Goal: Check status: Check status

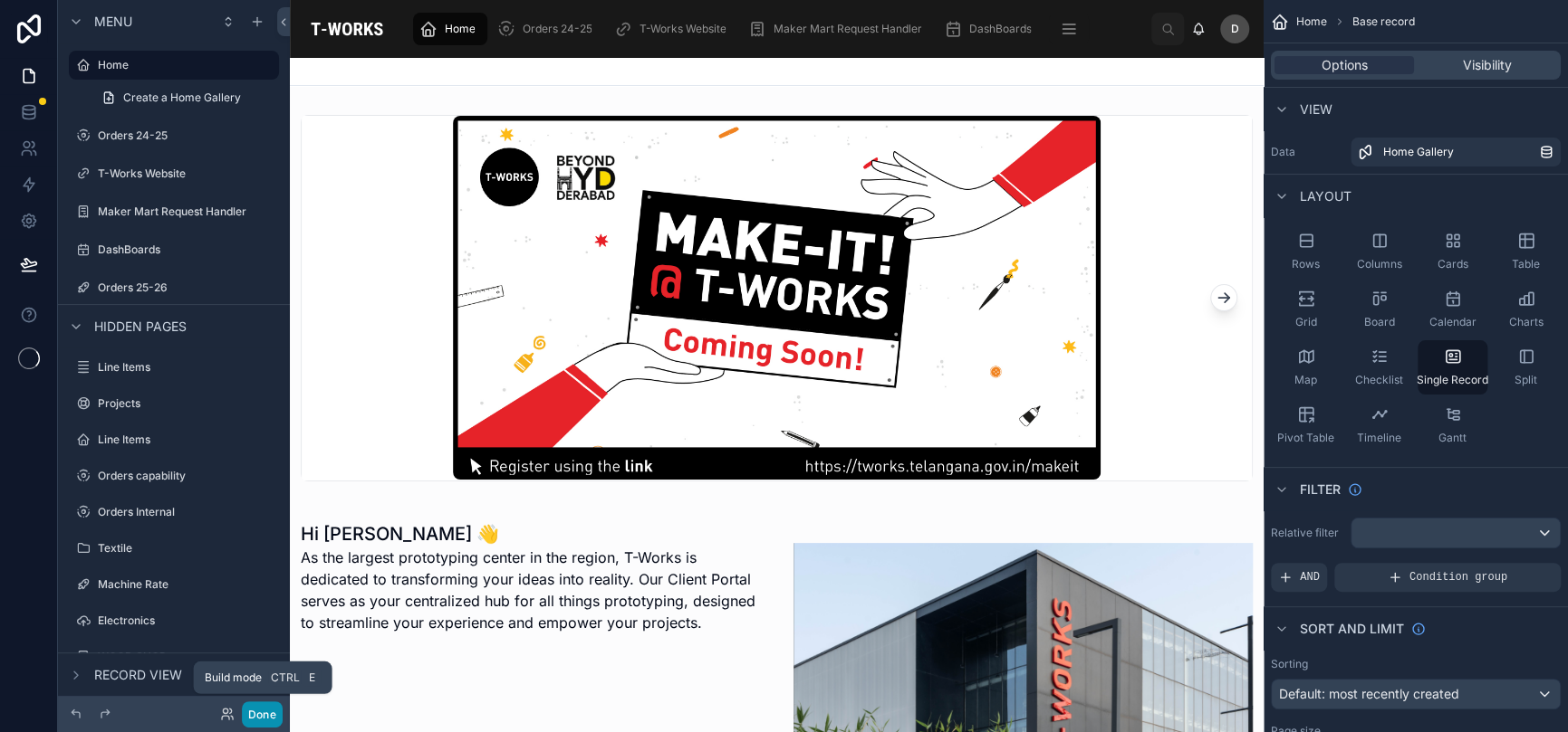
click at [271, 714] on button "Done" at bounding box center [261, 714] width 40 height 27
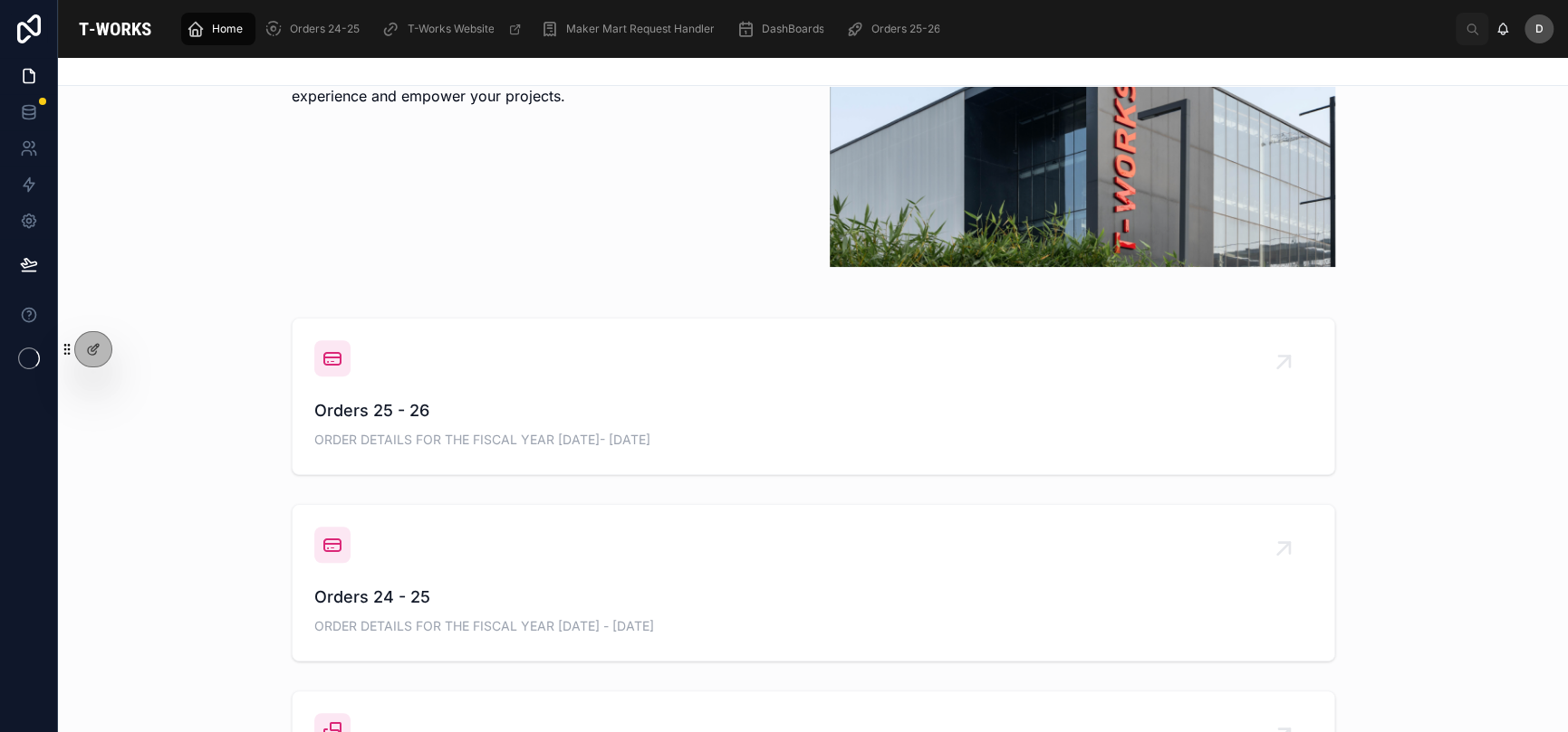
scroll to position [693, 0]
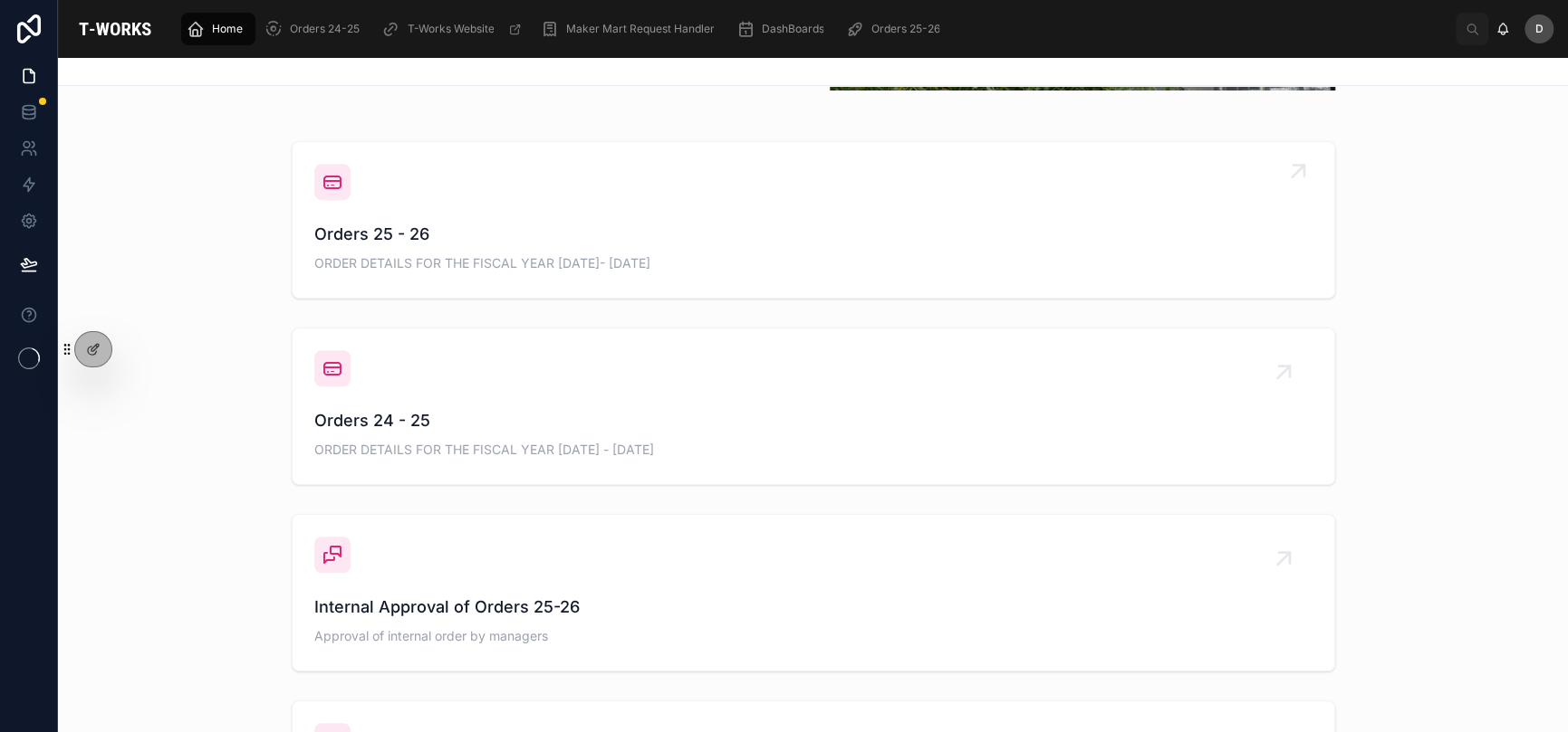
click at [889, 231] on span "Orders 25 - 26" at bounding box center [813, 235] width 998 height 26
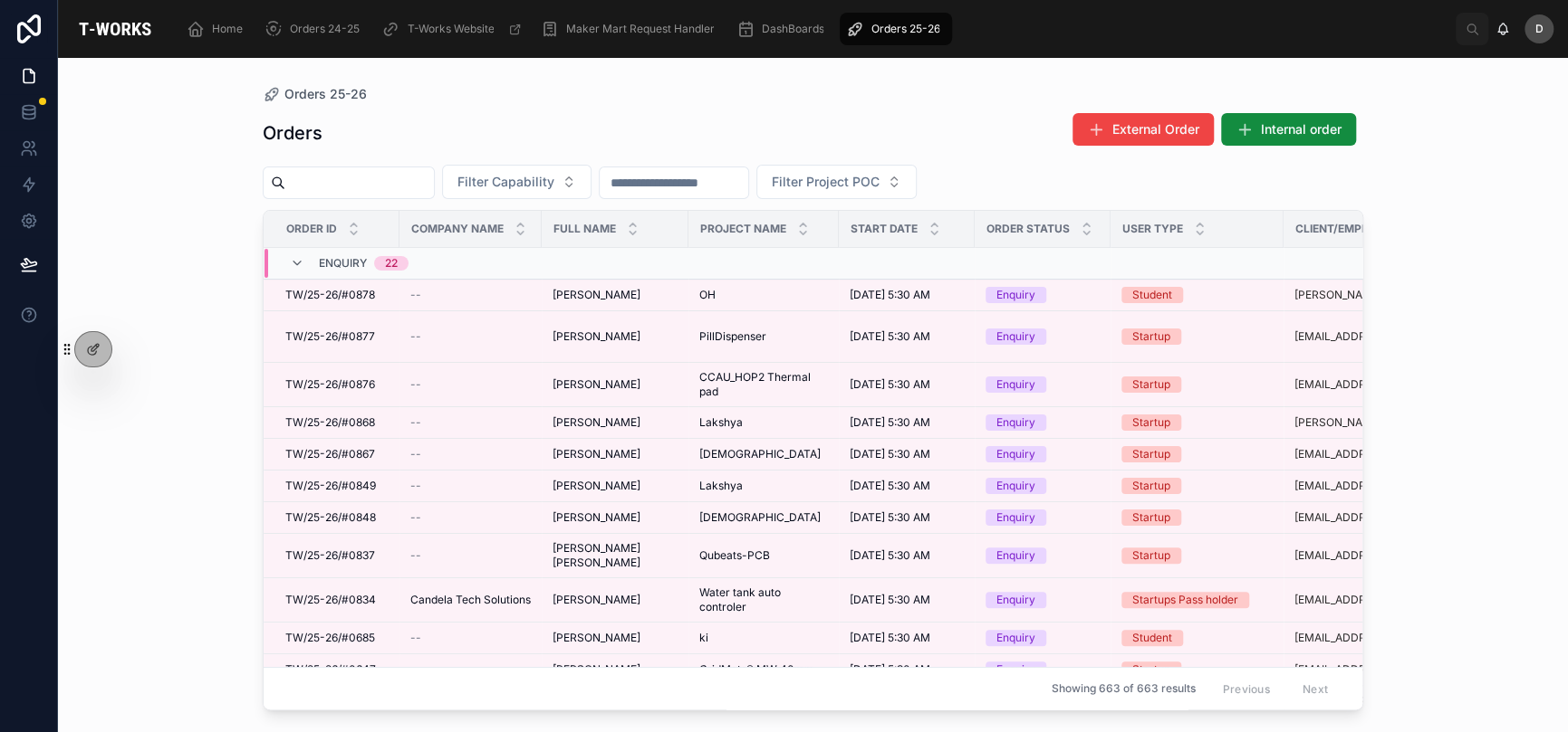
click at [406, 180] on input "text" at bounding box center [359, 183] width 148 height 26
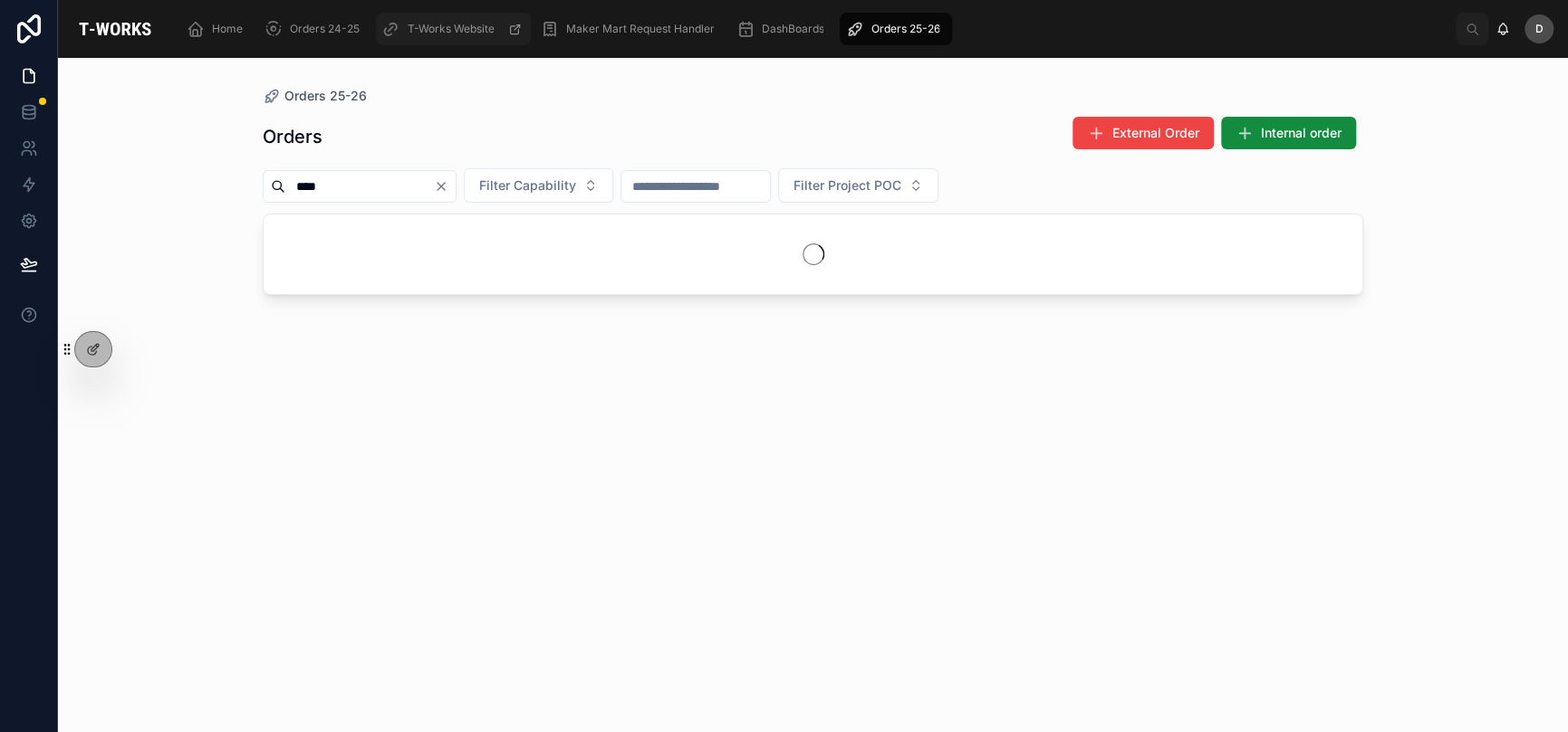
type input "****"
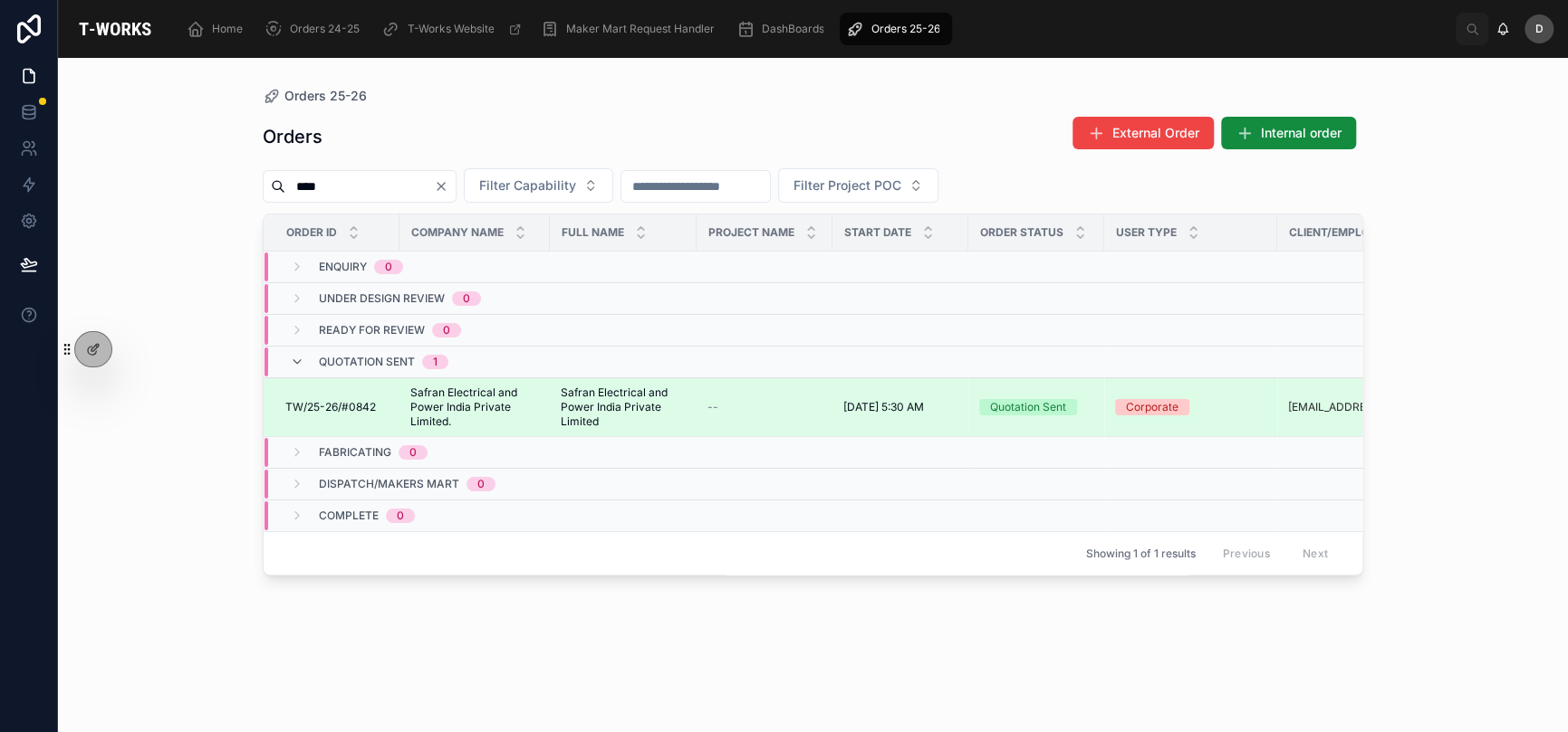
click at [721, 412] on div "--" at bounding box center [765, 407] width 114 height 15
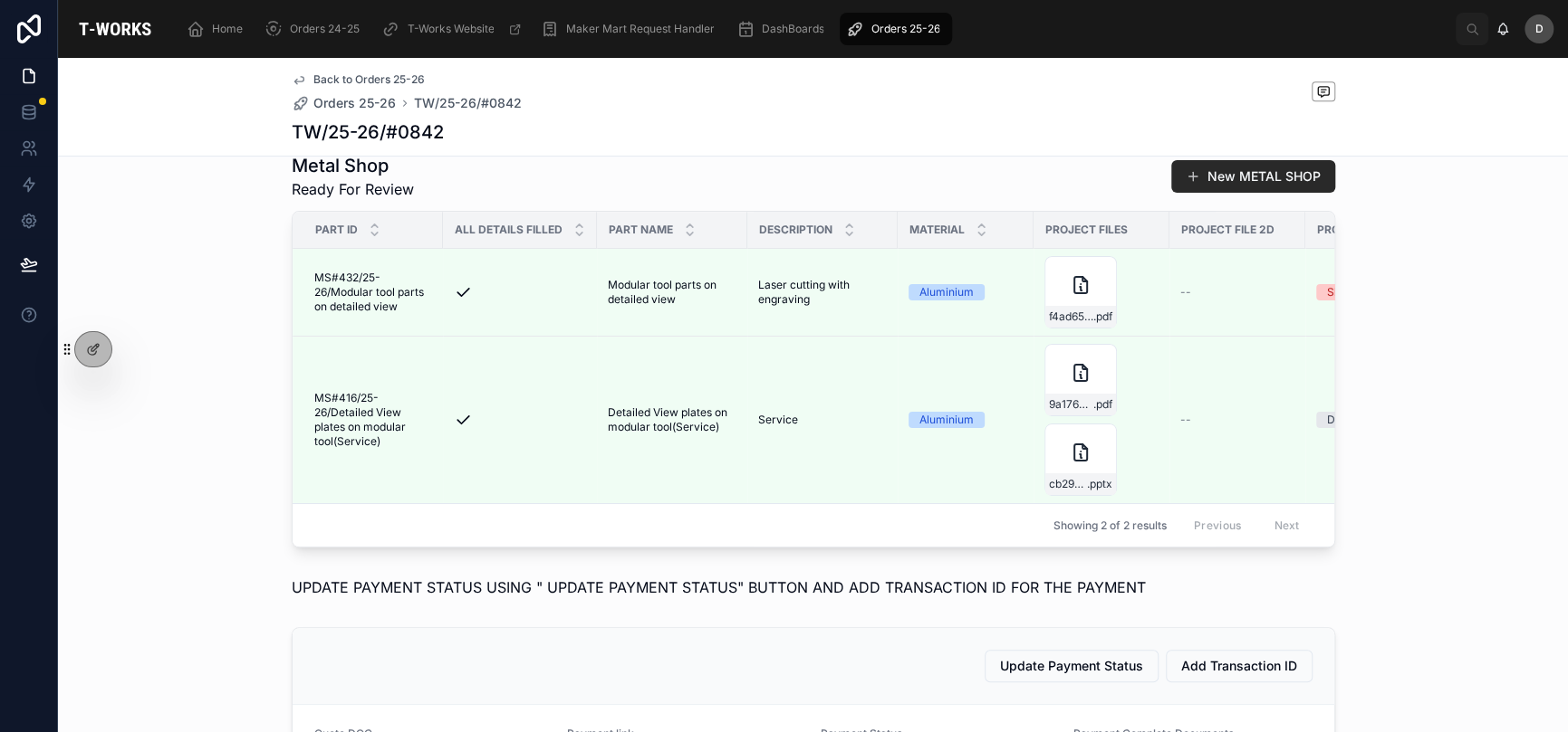
scroll to position [663, 0]
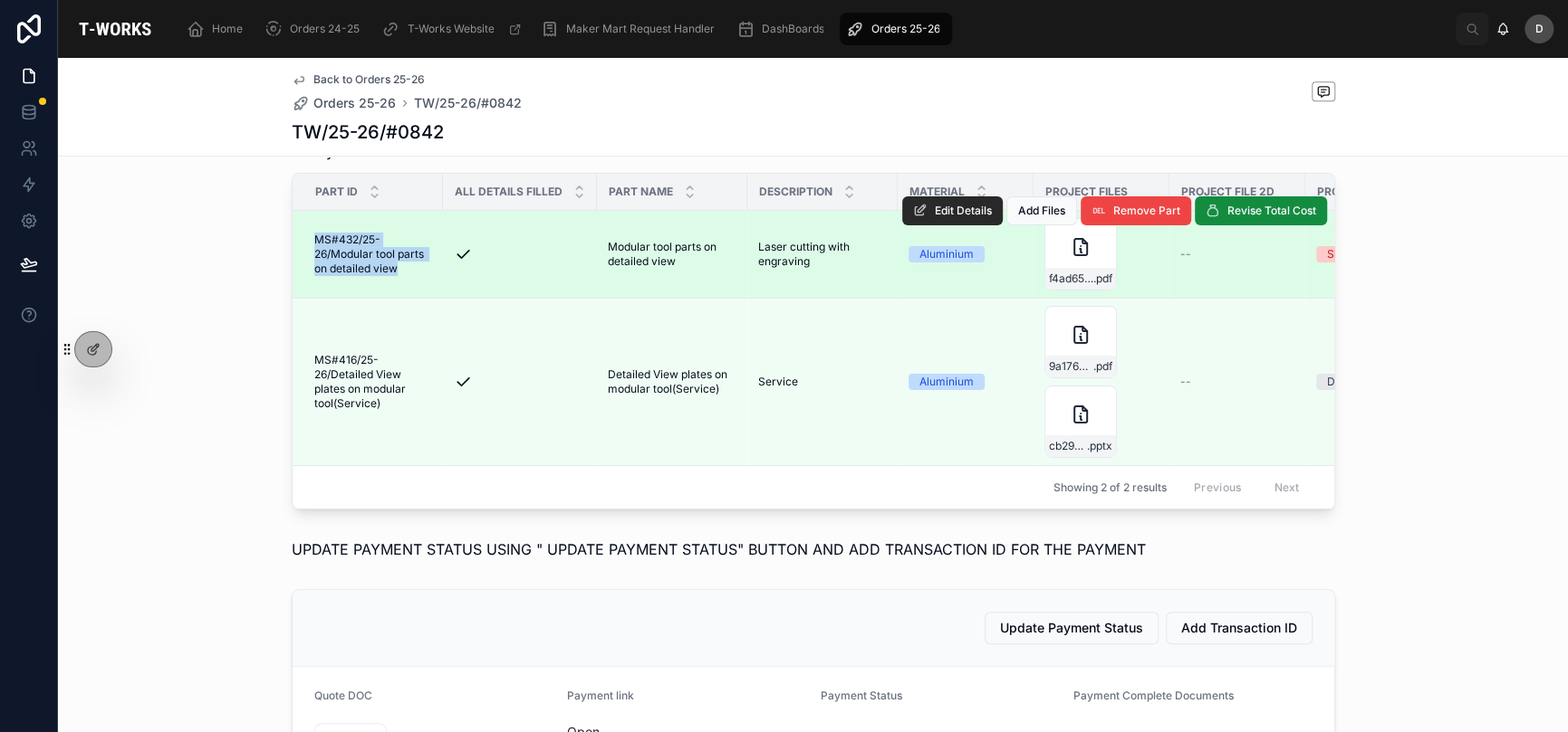
drag, startPoint x: 307, startPoint y: 258, endPoint x: 395, endPoint y: 306, distance: 100.2
click at [395, 299] on td "MS#432/25-26/Modular tool parts on detailed view MS#432/25-26/Modular tool part…" at bounding box center [368, 254] width 150 height 87
copy span "MS#432/25-26/Modular tool parts on detailed view"
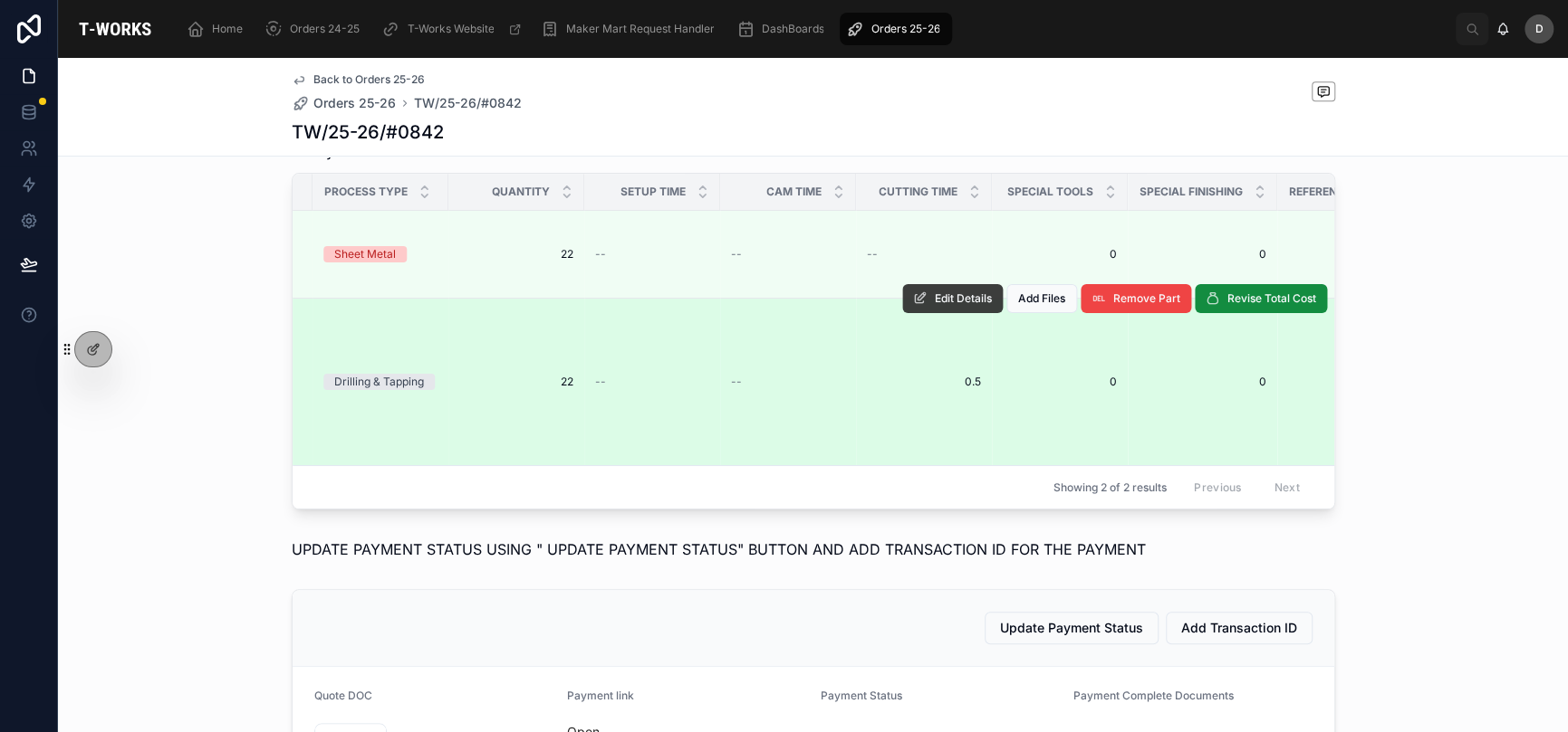
scroll to position [0, 994]
click at [965, 313] on button "Edit Details" at bounding box center [953, 298] width 100 height 28
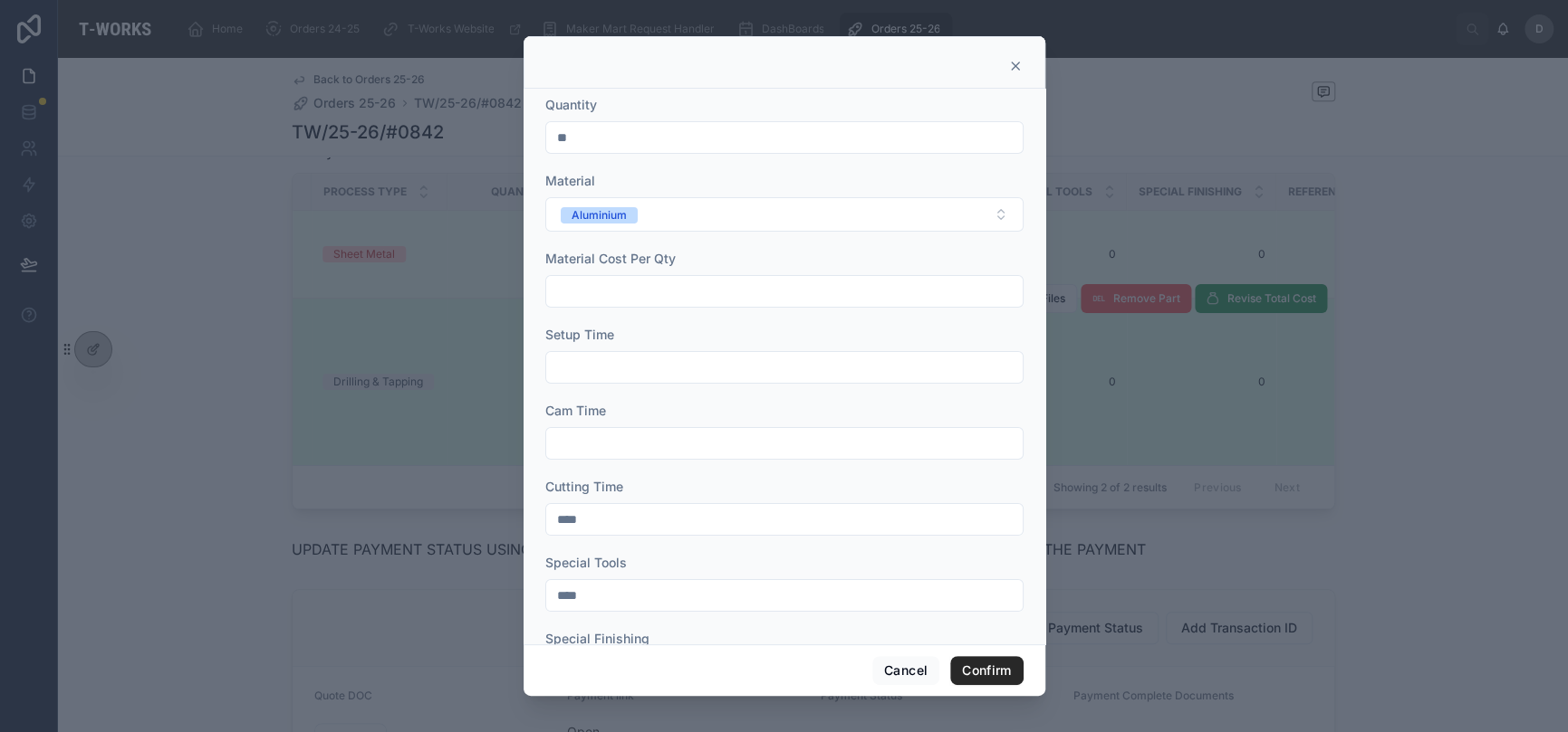
drag, startPoint x: 629, startPoint y: 132, endPoint x: 518, endPoint y: 118, distance: 111.9
click at [518, 118] on div "Quantity ** Material Aluminium Material Cost Per Qty Setup Time Cam Time Cuttin…" at bounding box center [784, 366] width 1568 height 732
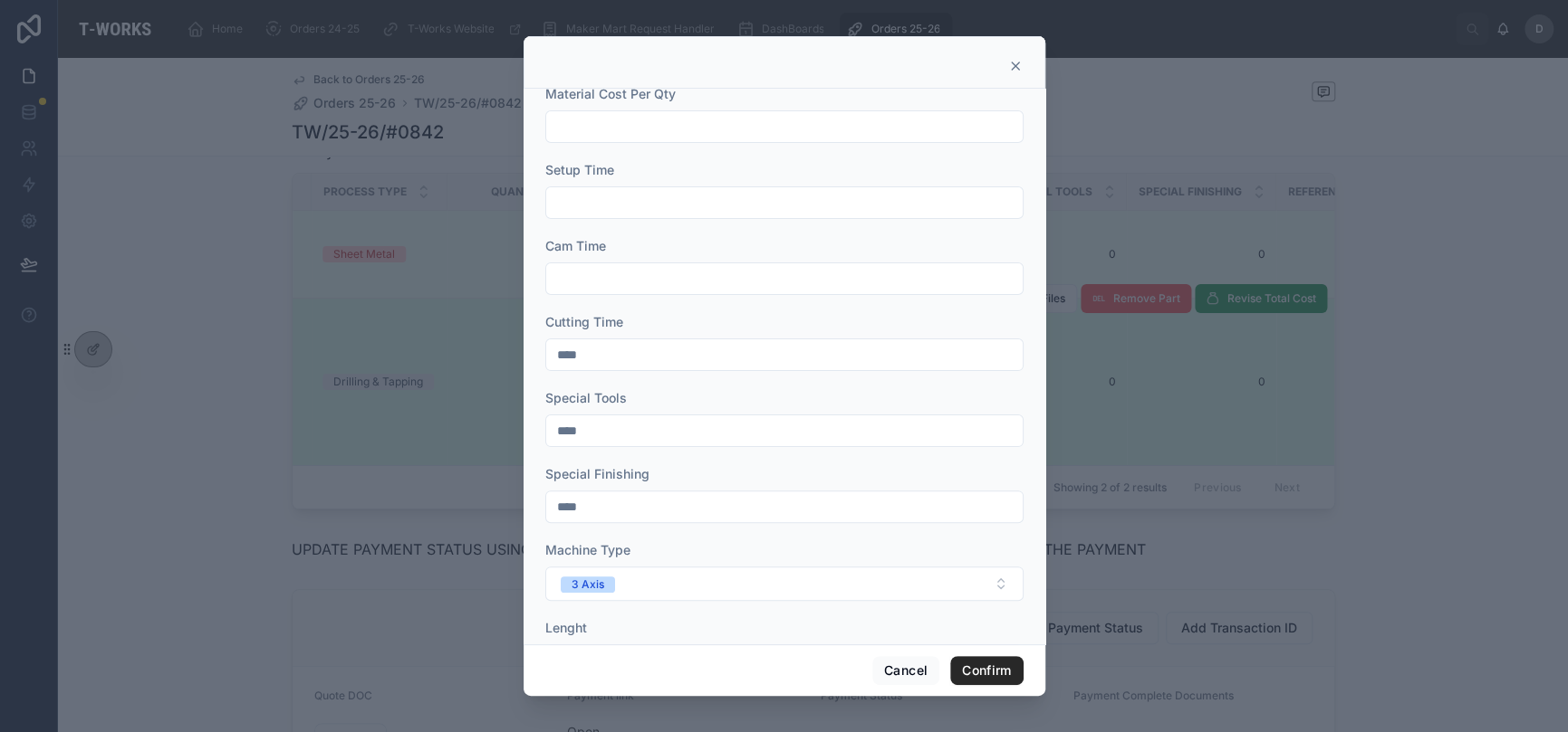
scroll to position [211, 0]
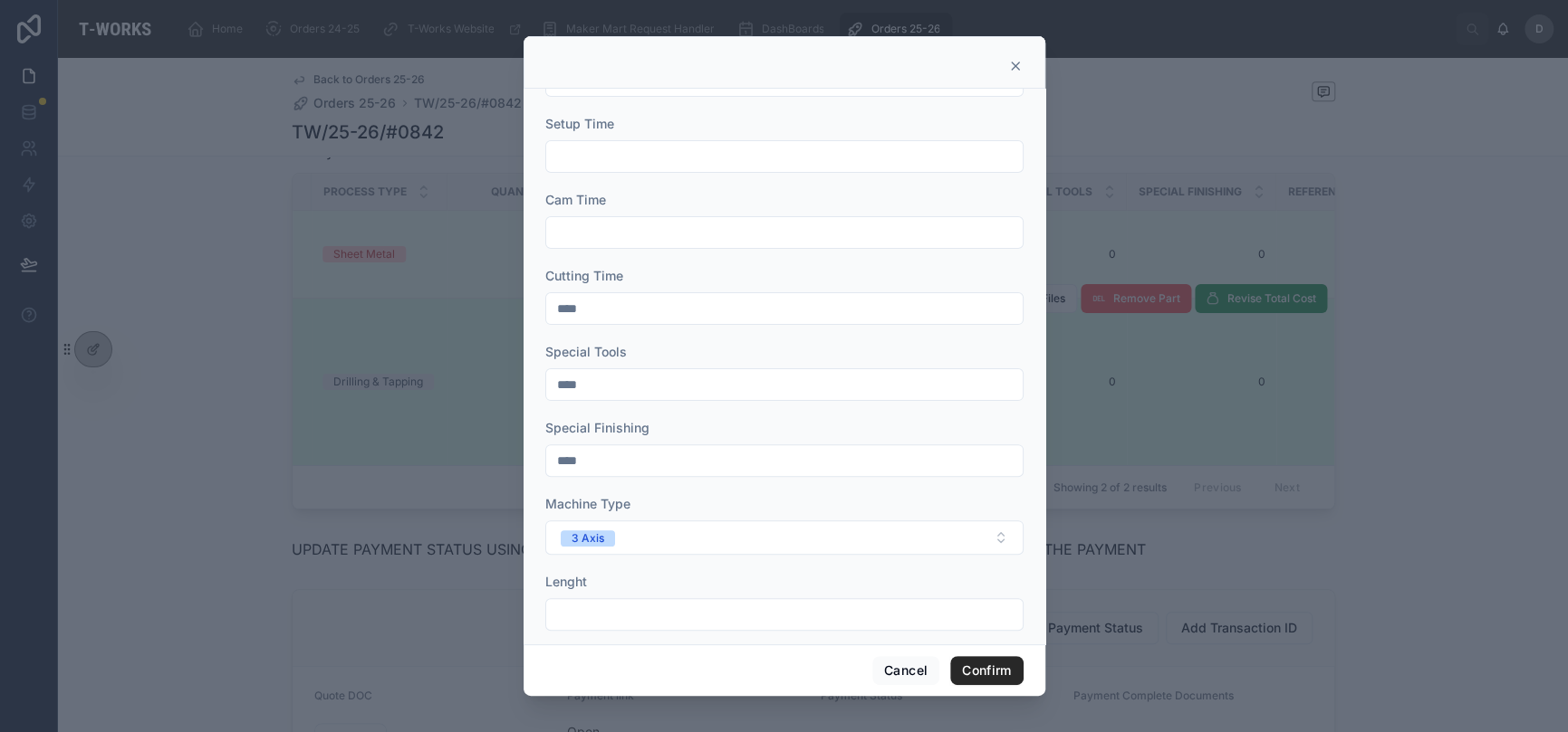
click at [282, 454] on div at bounding box center [784, 366] width 1568 height 732
click at [1018, 63] on icon at bounding box center [1015, 66] width 7 height 7
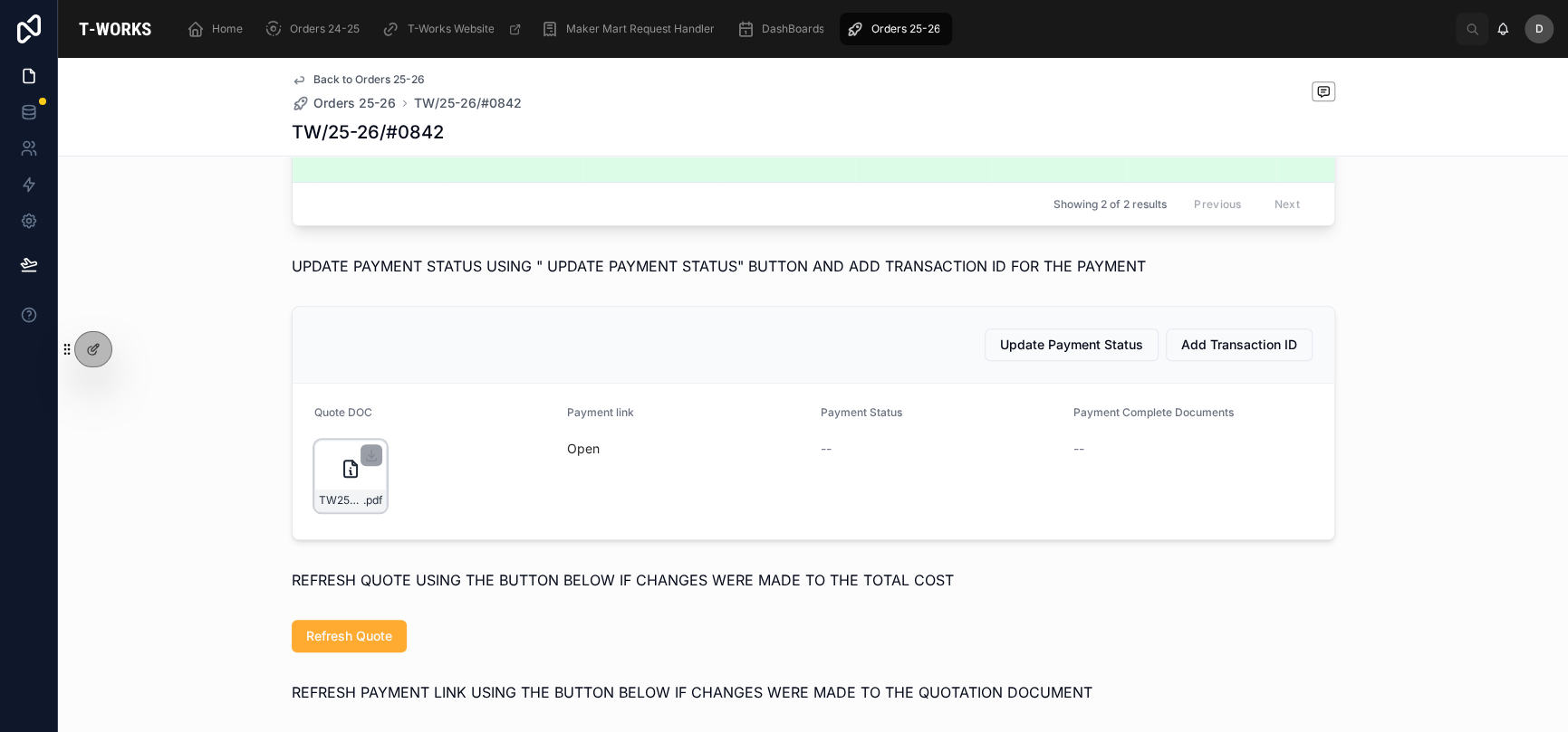
scroll to position [965, 0]
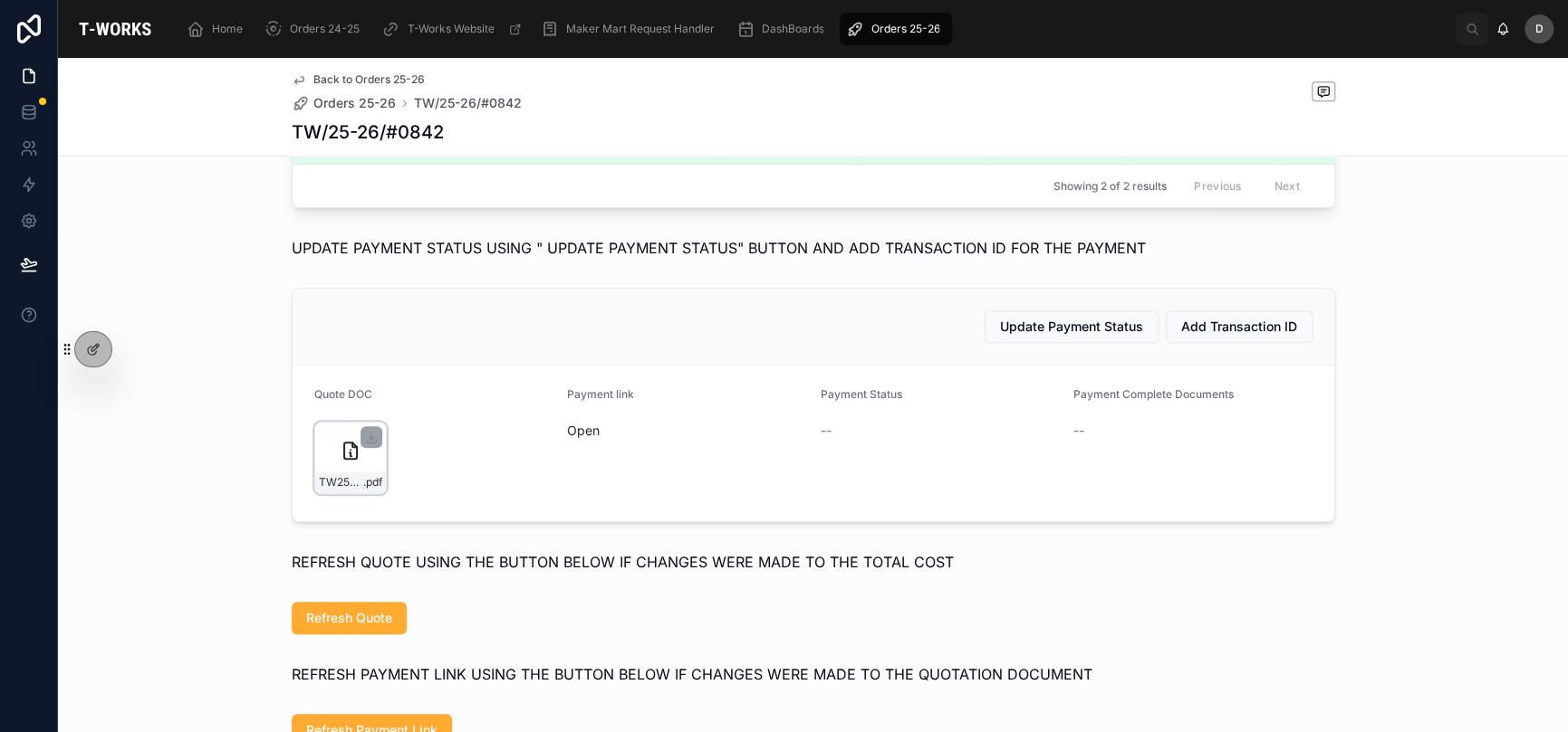
click at [324, 491] on div "TW25-26#0842 .pdf" at bounding box center [351, 458] width 73 height 73
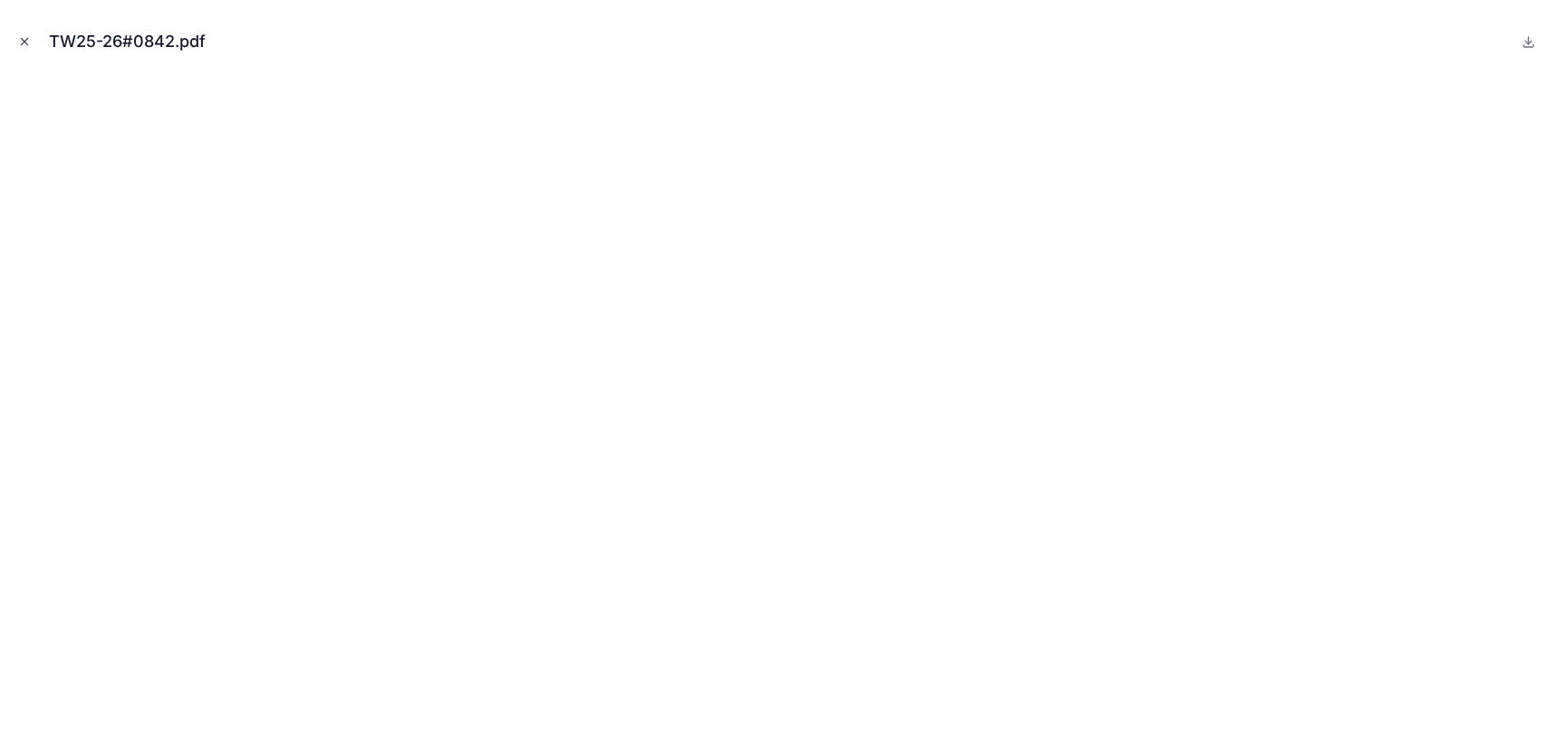
click at [28, 47] on icon "Close modal" at bounding box center [24, 41] width 13 height 13
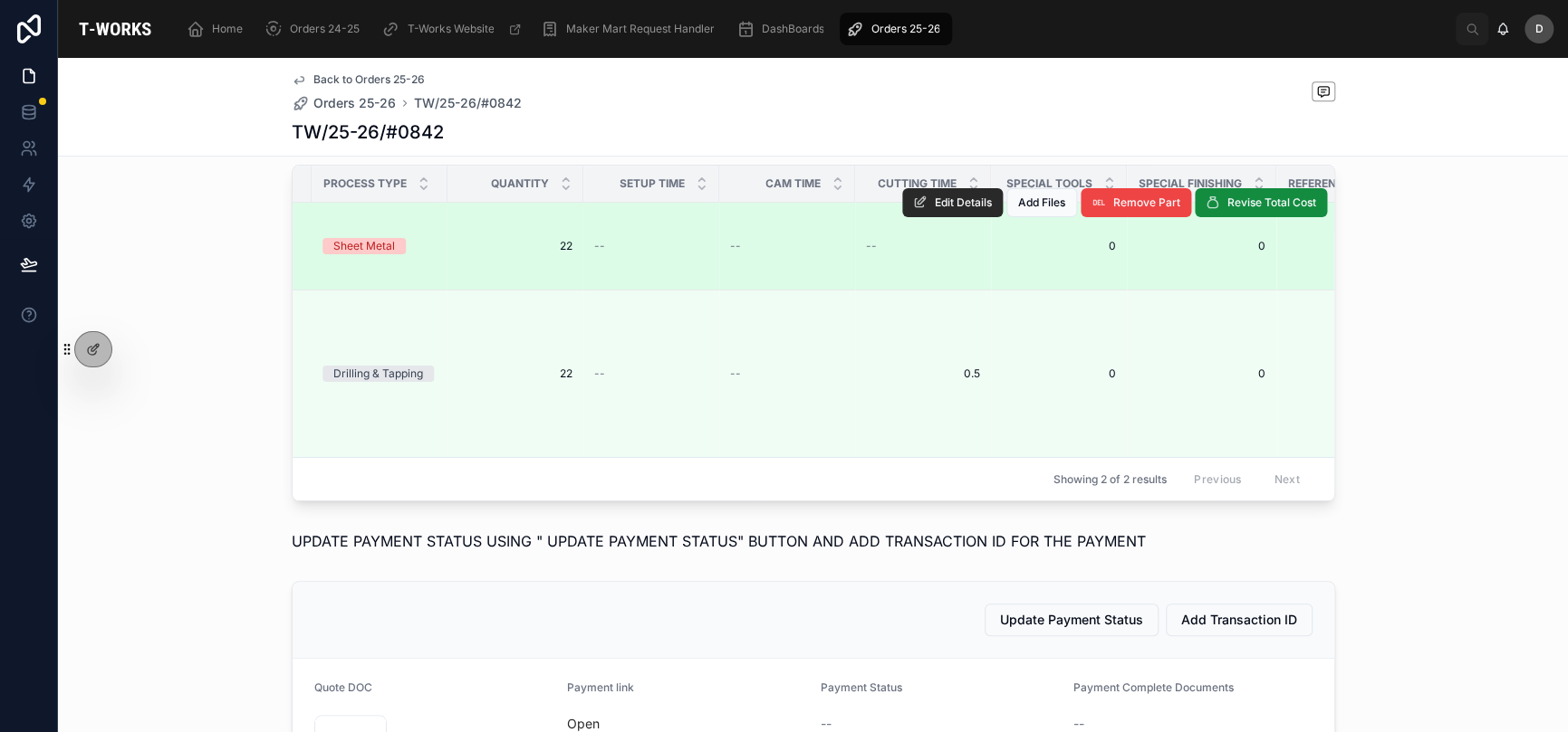
scroll to position [603, 0]
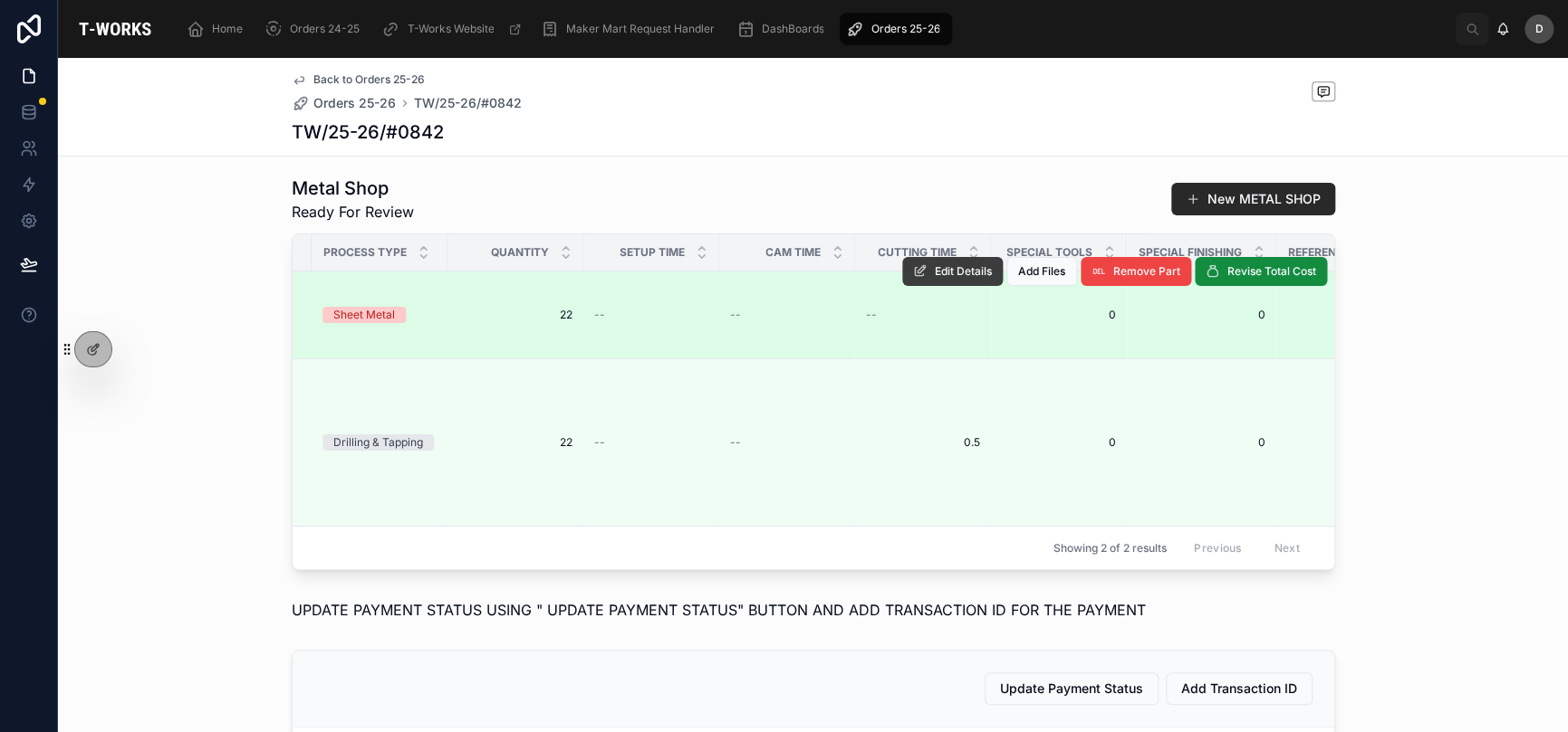
click at [958, 285] on button "Edit Details" at bounding box center [953, 271] width 100 height 28
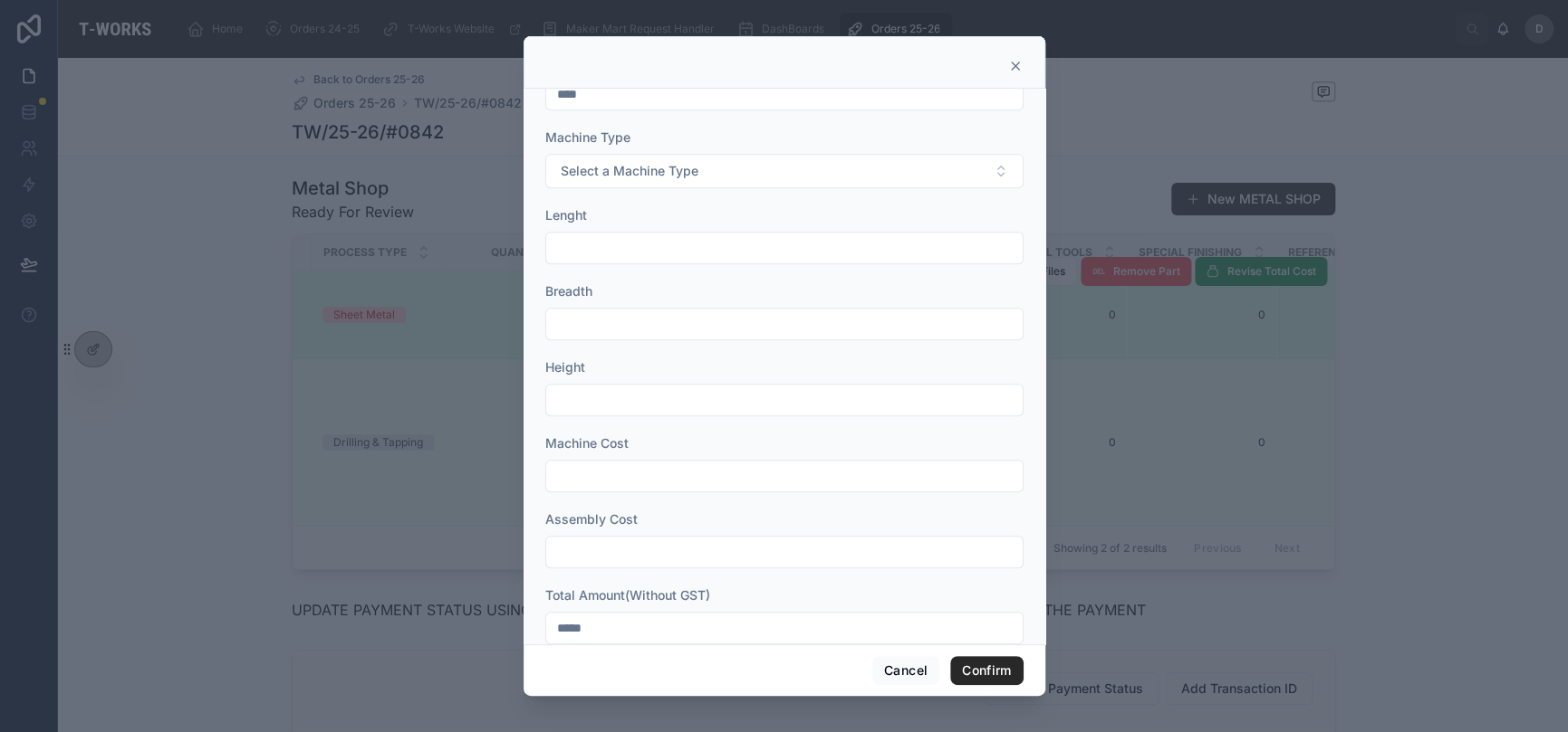
scroll to position [608, 0]
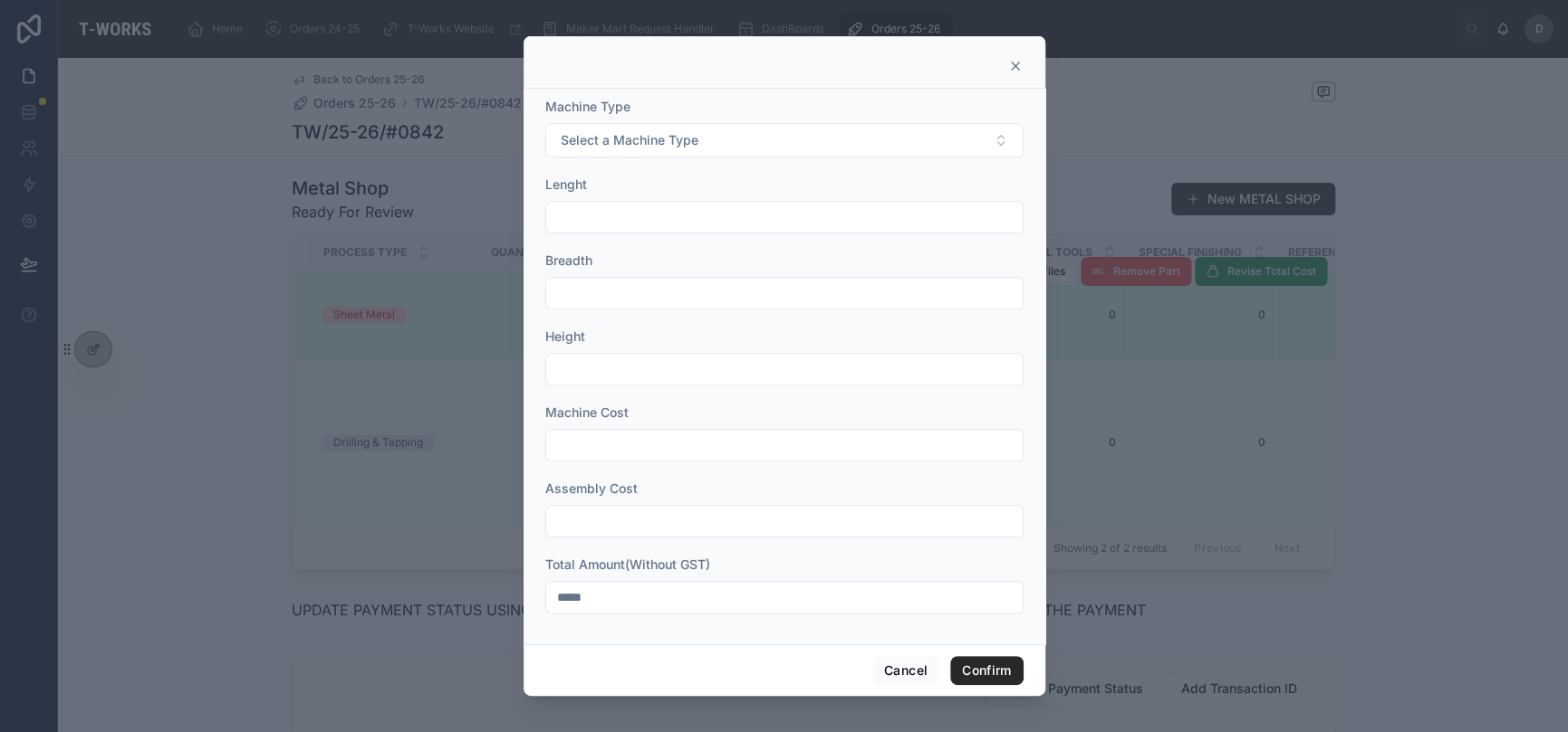
click at [1365, 572] on div at bounding box center [784, 366] width 1568 height 732
click at [1020, 68] on icon at bounding box center [1016, 66] width 15 height 15
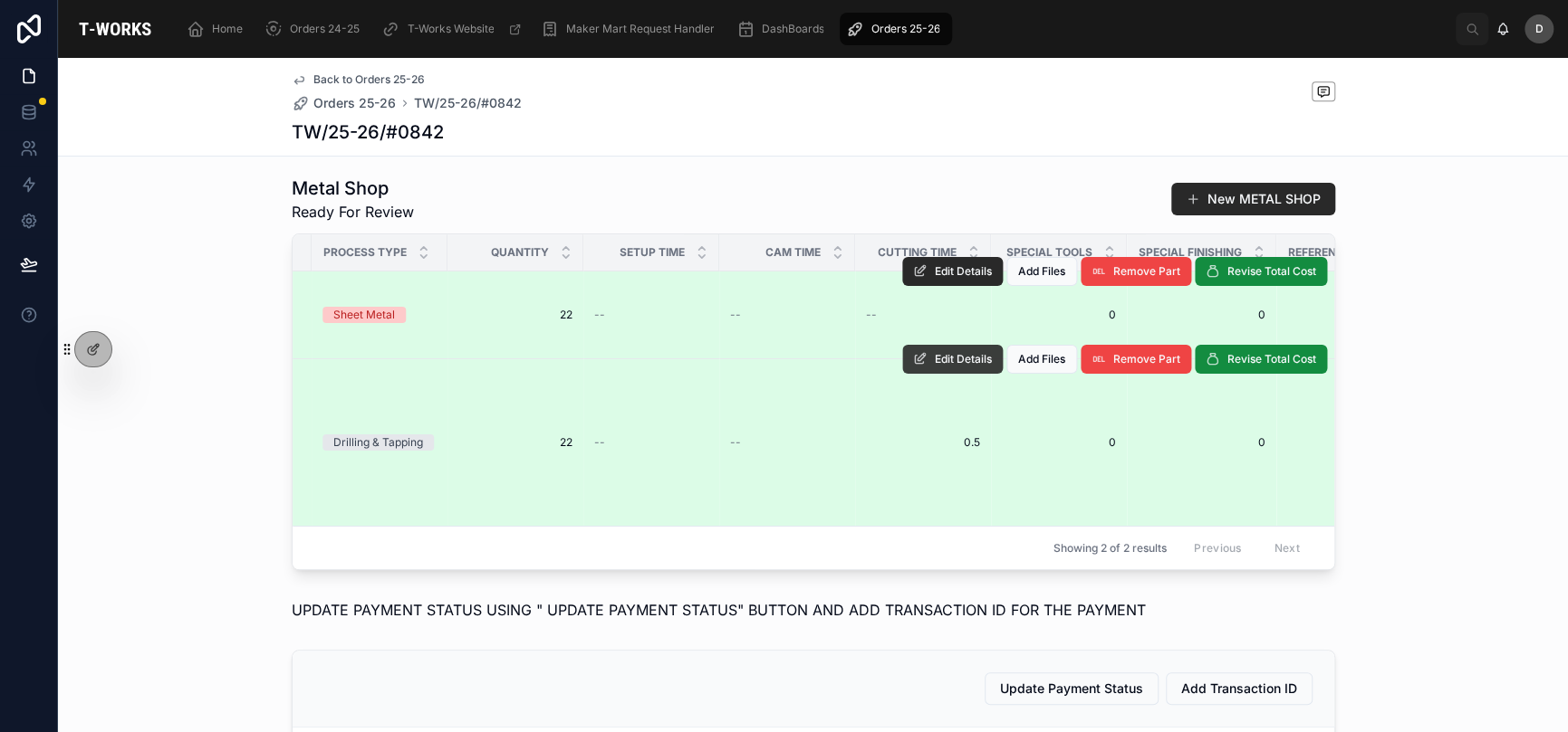
click at [957, 366] on span "Edit Details" at bounding box center [963, 359] width 57 height 15
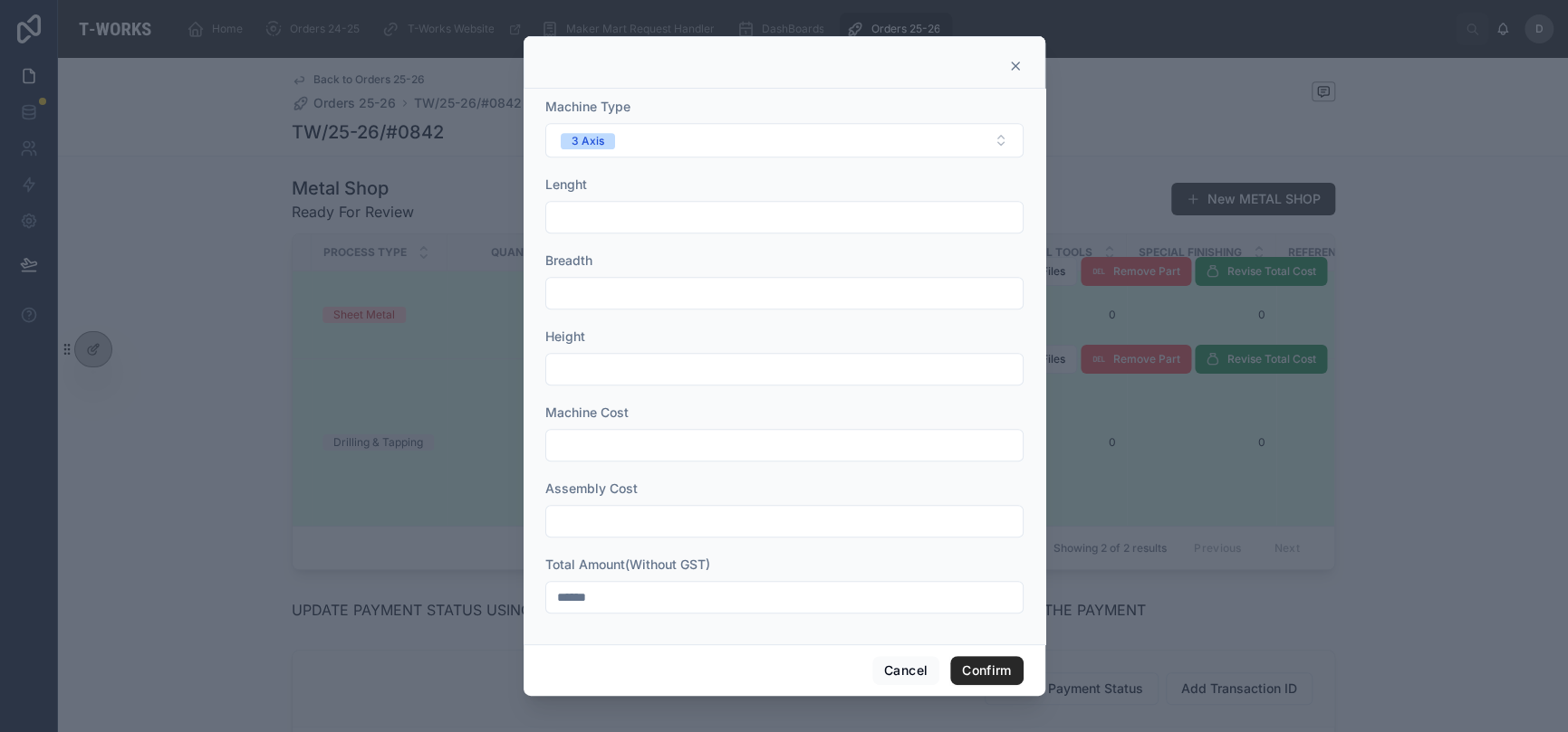
drag, startPoint x: 610, startPoint y: 583, endPoint x: 557, endPoint y: 585, distance: 53.0
click at [557, 585] on input "******" at bounding box center [784, 597] width 477 height 26
